Goal: Transaction & Acquisition: Book appointment/travel/reservation

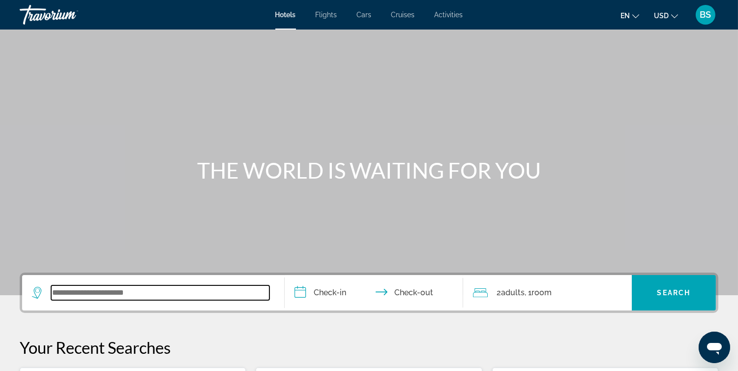
click at [104, 293] on input "Search widget" at bounding box center [160, 292] width 218 height 15
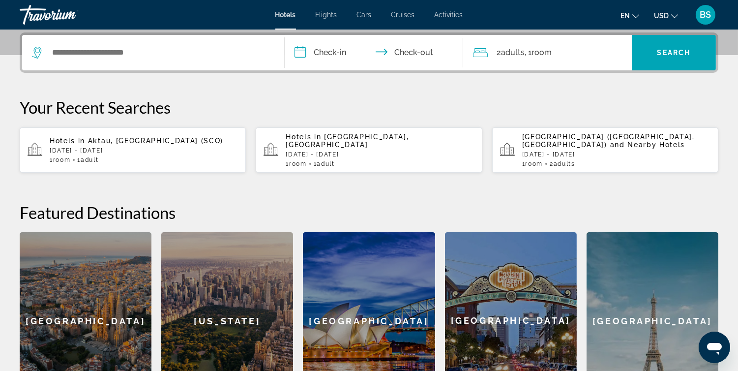
click at [125, 156] on div "1 Room rooms 1 Adult Adults" at bounding box center [144, 159] width 188 height 7
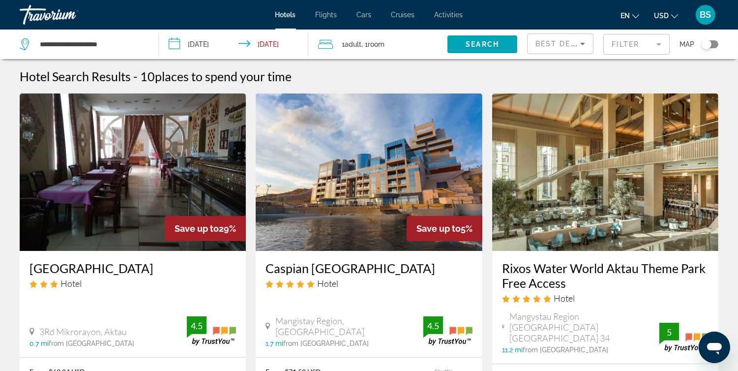
click at [636, 14] on icon "Change language" at bounding box center [635, 16] width 7 height 7
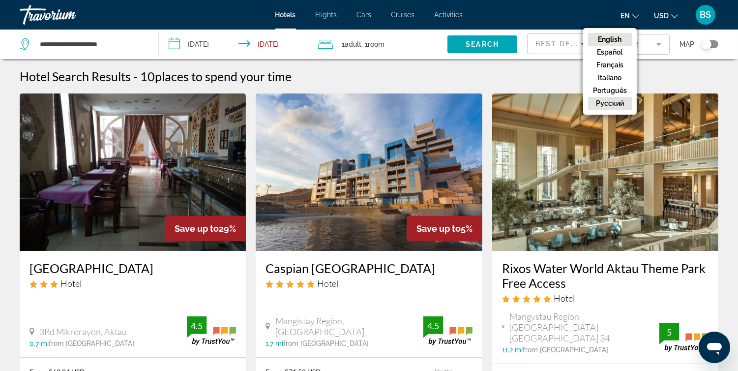
click at [607, 102] on button "русский" at bounding box center [610, 103] width 44 height 13
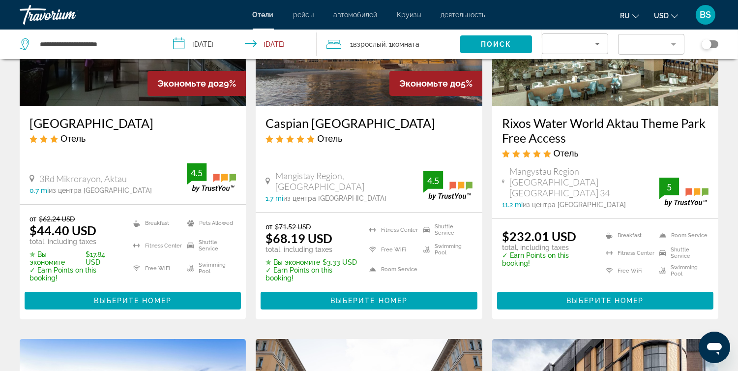
scroll to position [148, 0]
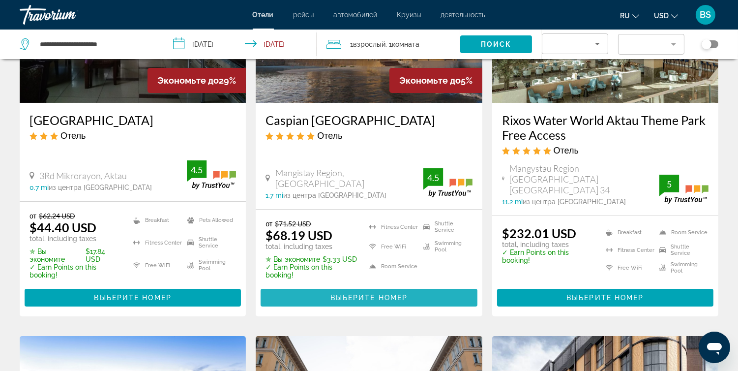
click at [417, 290] on span "Main content" at bounding box center [368, 298] width 216 height 24
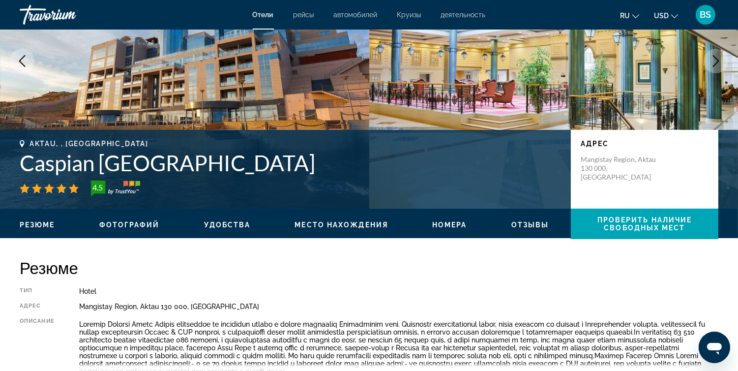
scroll to position [126, 0]
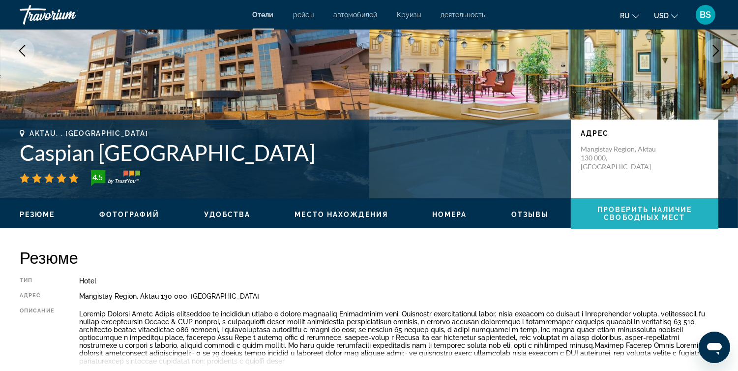
click at [627, 226] on span "Main content" at bounding box center [644, 213] width 147 height 30
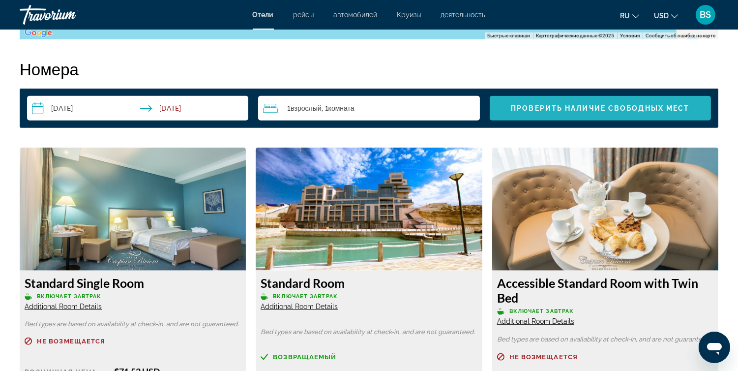
click at [602, 105] on span "Проверить наличие свободных мест" at bounding box center [600, 108] width 178 height 8
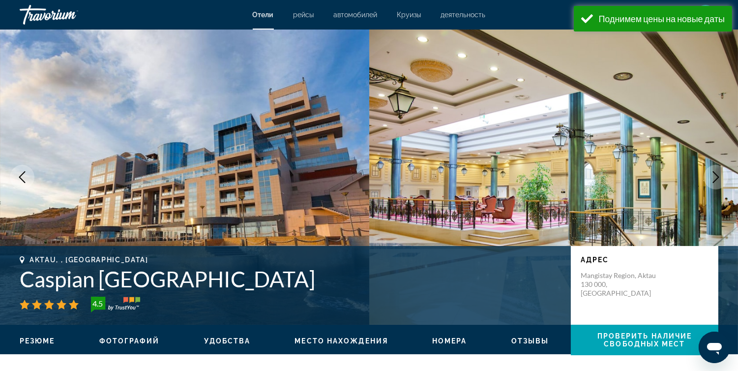
scroll to position [1230, 0]
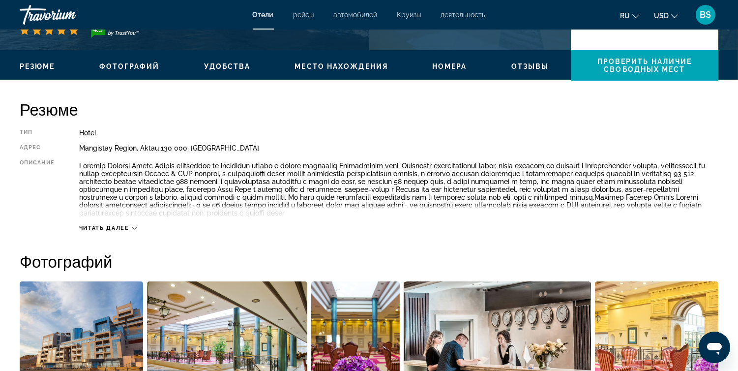
scroll to position [259, 0]
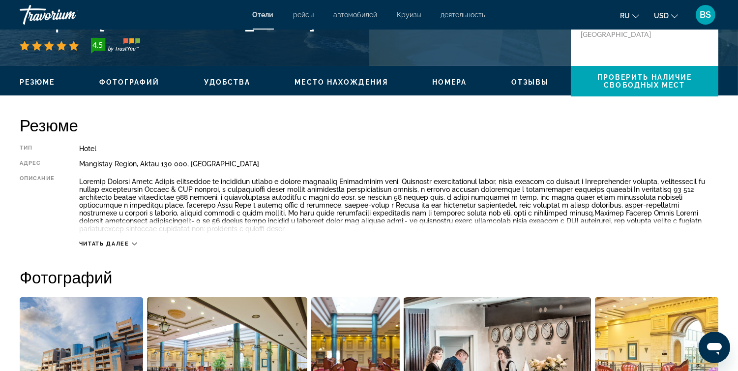
click at [358, 78] on span "Место нахождения" at bounding box center [340, 82] width 93 height 8
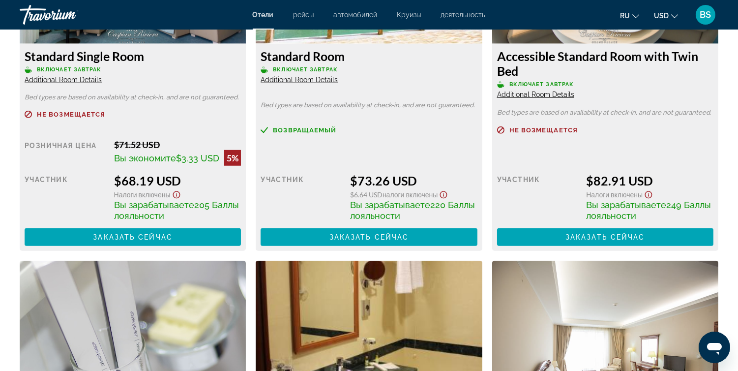
scroll to position [1420, 0]
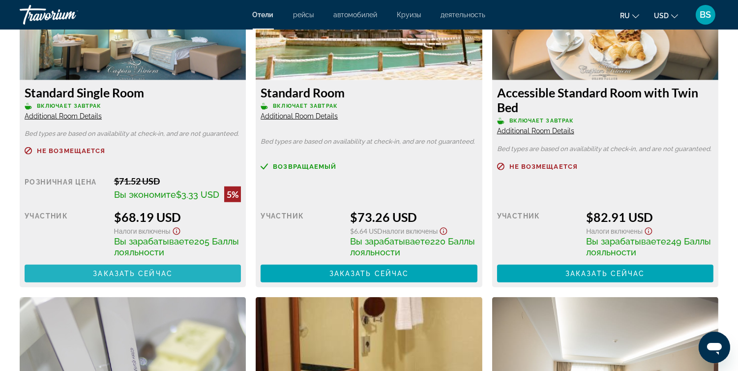
click at [156, 277] on span "Заказать сейчас" at bounding box center [133, 273] width 80 height 8
